Goal: Information Seeking & Learning: Find specific fact

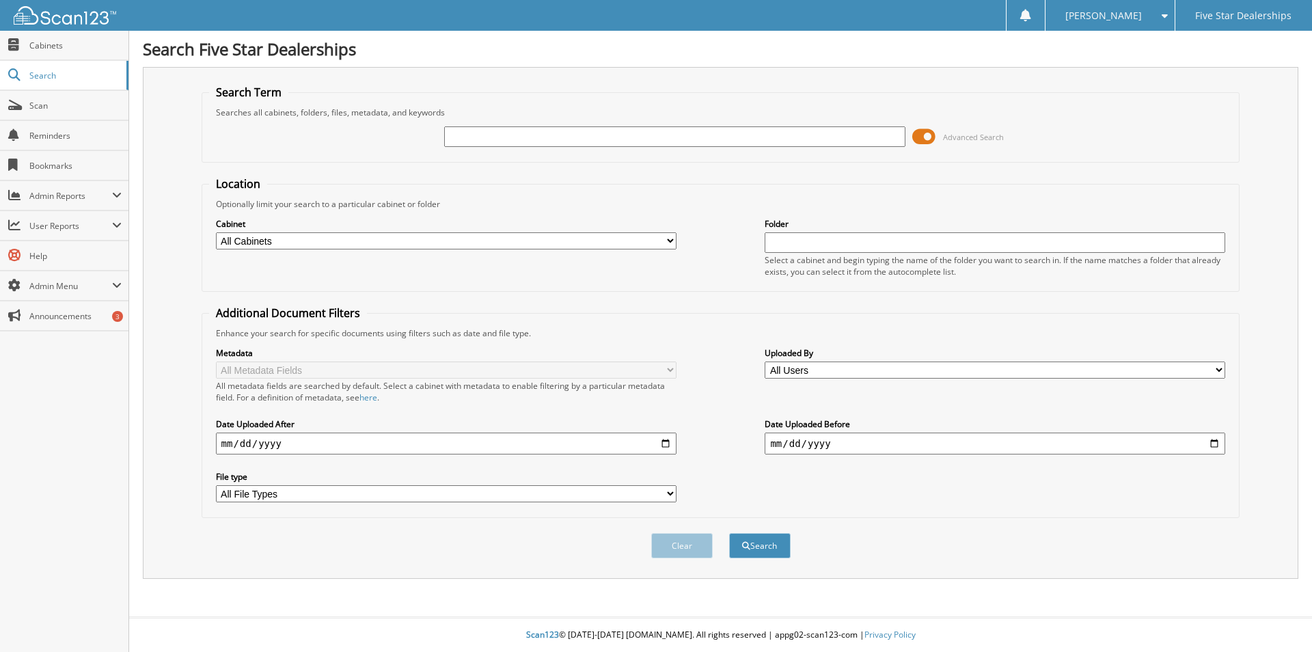
click at [480, 140] on input "text" at bounding box center [674, 136] width 461 height 21
type input "79516"
click at [729, 533] on button "Search" at bounding box center [760, 545] width 62 height 25
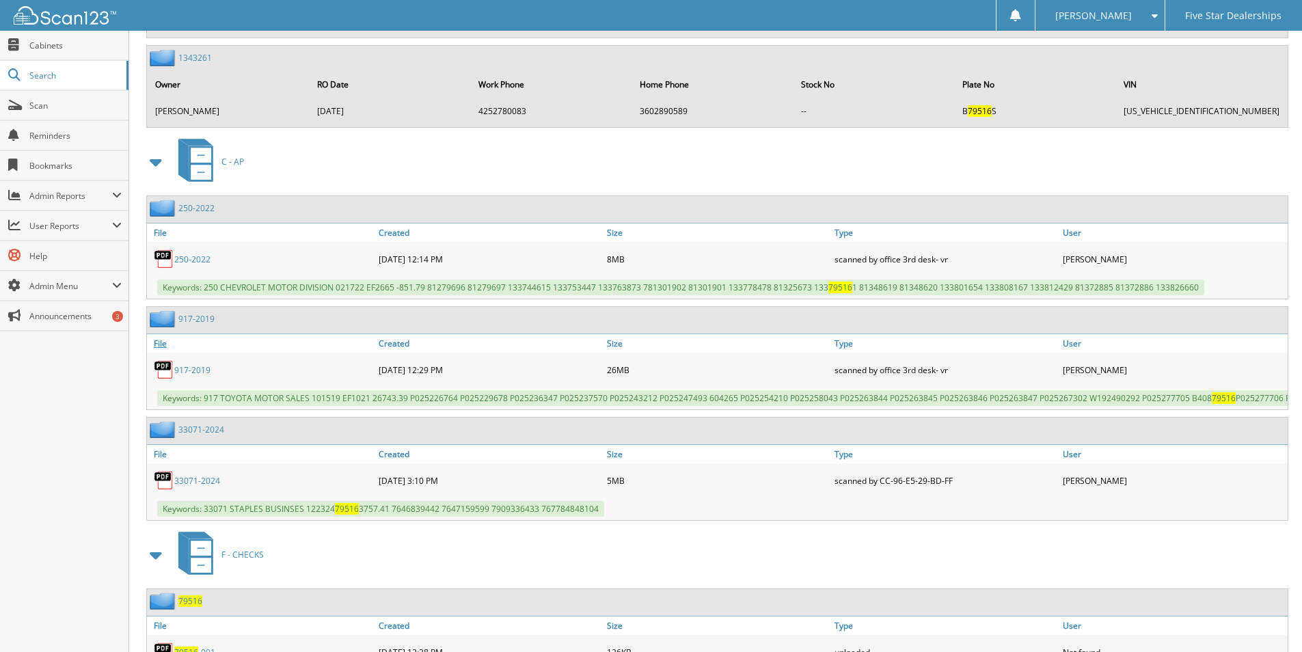
scroll to position [3417, 0]
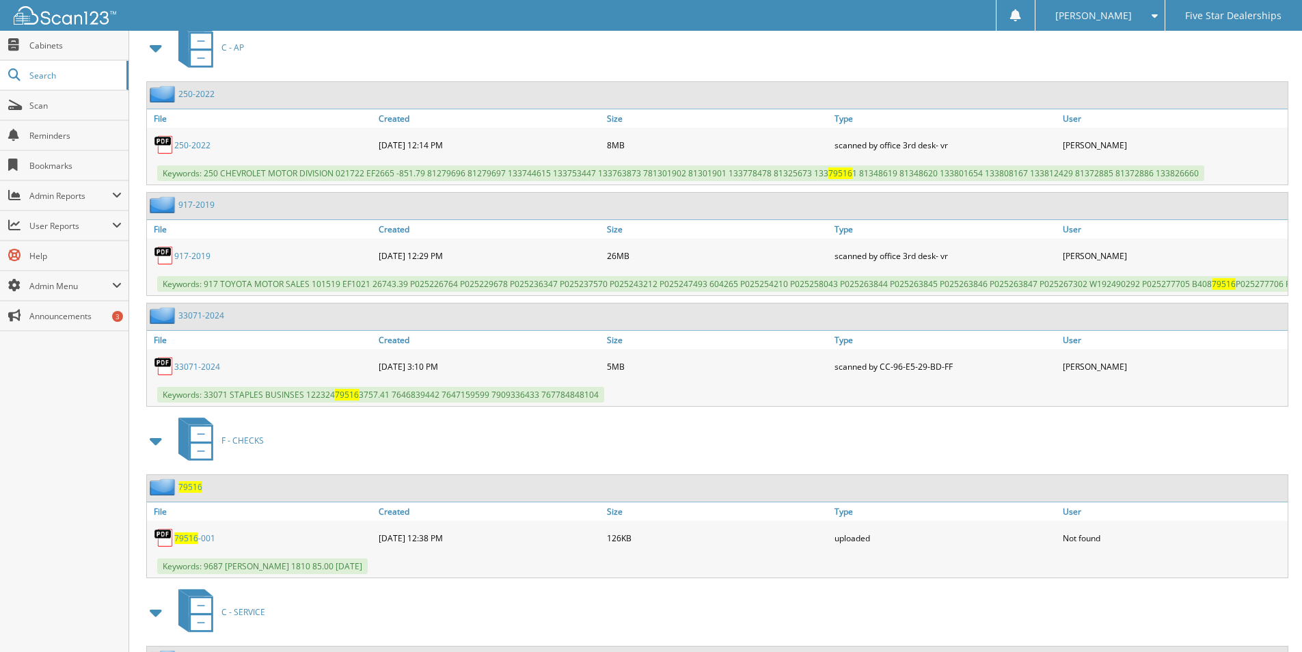
click at [202, 372] on link "33071-2024" at bounding box center [197, 367] width 46 height 12
click at [210, 372] on link "33071-2024" at bounding box center [197, 367] width 46 height 12
click at [205, 372] on link "33071-2024" at bounding box center [197, 367] width 46 height 12
